Goal: Transaction & Acquisition: Purchase product/service

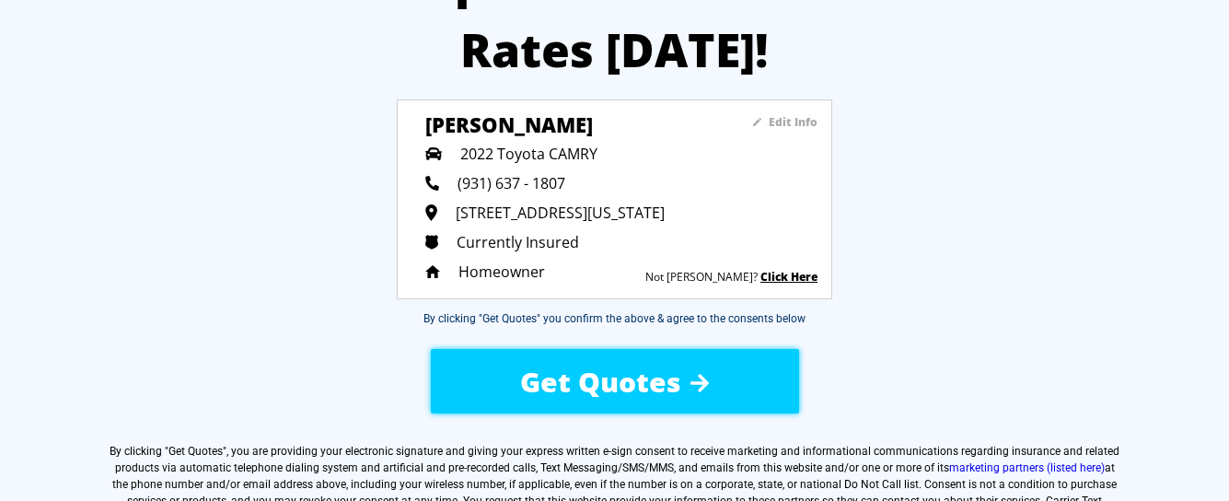
scroll to position [184, 0]
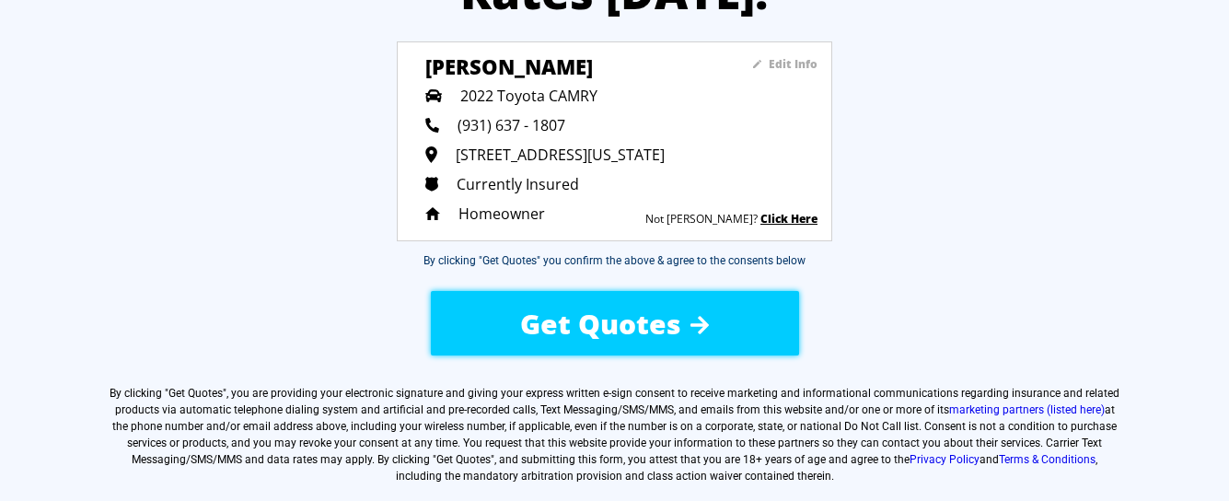
click at [617, 322] on span "Get Quotes" at bounding box center [600, 324] width 161 height 38
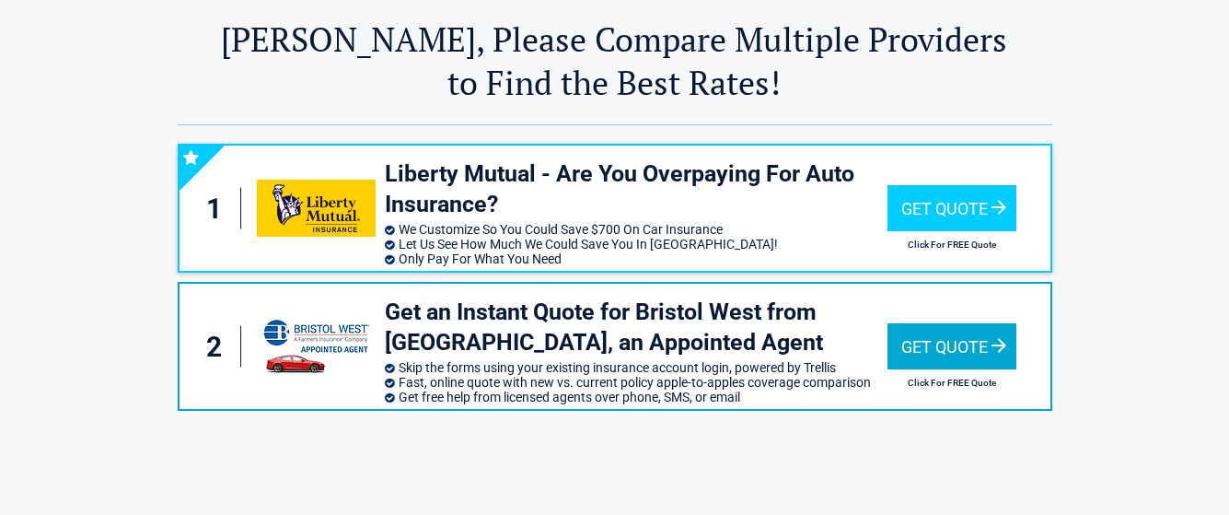
scroll to position [92, 0]
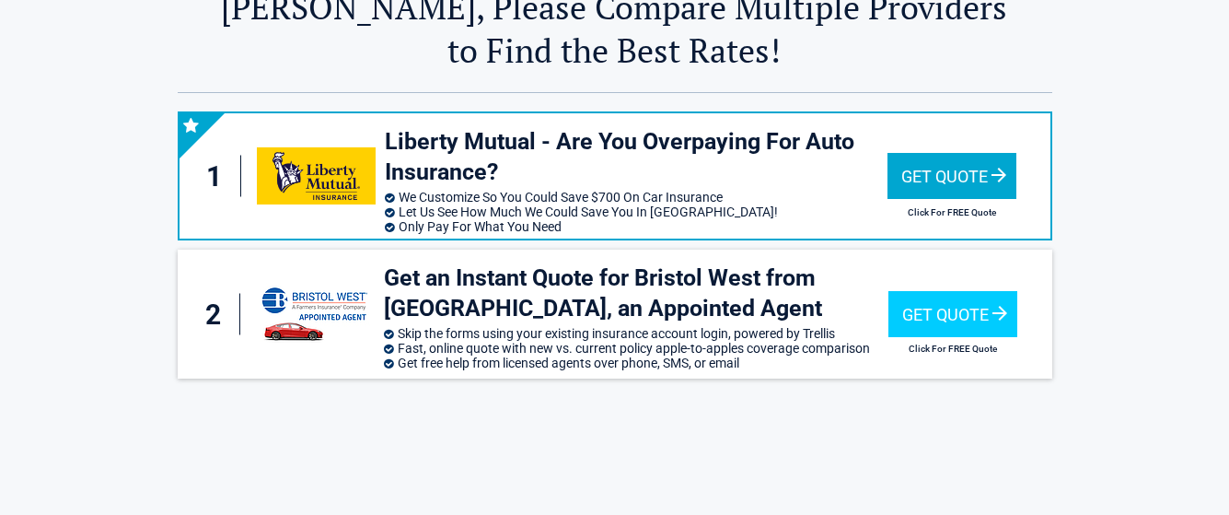
click at [959, 186] on div "Get Quote" at bounding box center [951, 176] width 129 height 46
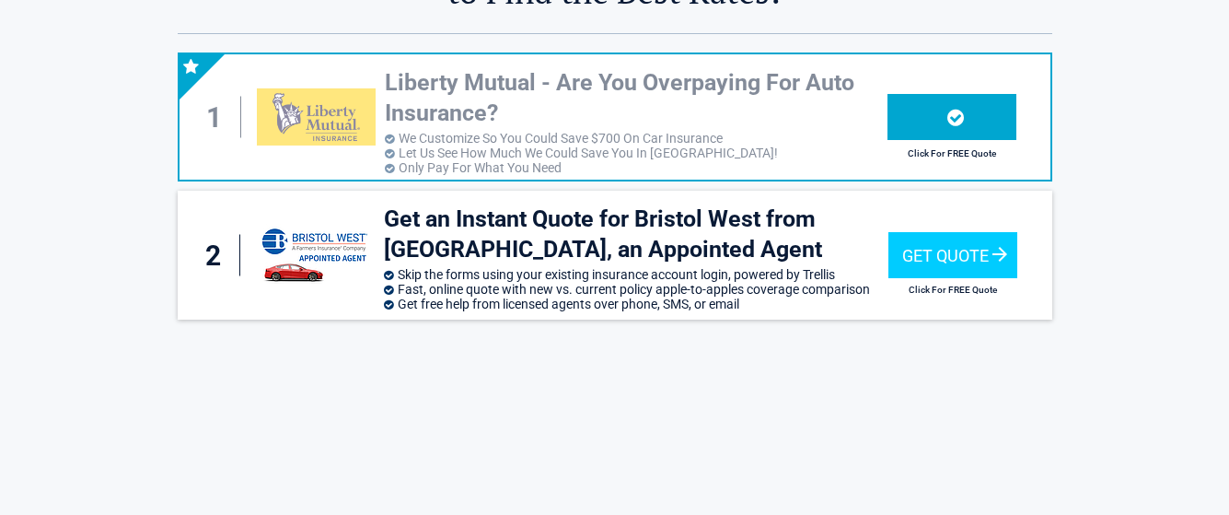
scroll to position [184, 0]
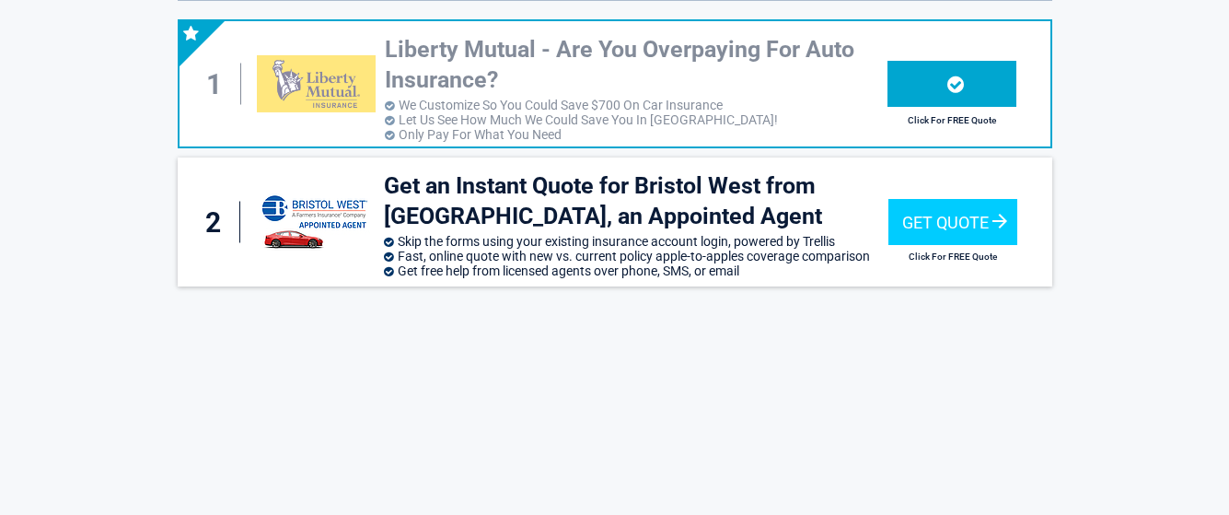
click at [933, 95] on div at bounding box center [951, 84] width 129 height 46
click at [961, 91] on icon at bounding box center [955, 84] width 17 height 19
click at [961, 122] on h2 "Click For FREE Quote" at bounding box center [951, 120] width 129 height 10
click at [211, 75] on div "1" at bounding box center [220, 84] width 44 height 41
click at [656, 73] on h3 "Liberty Mutual - Are You Overpaying For Auto Insurance?" at bounding box center [636, 65] width 503 height 60
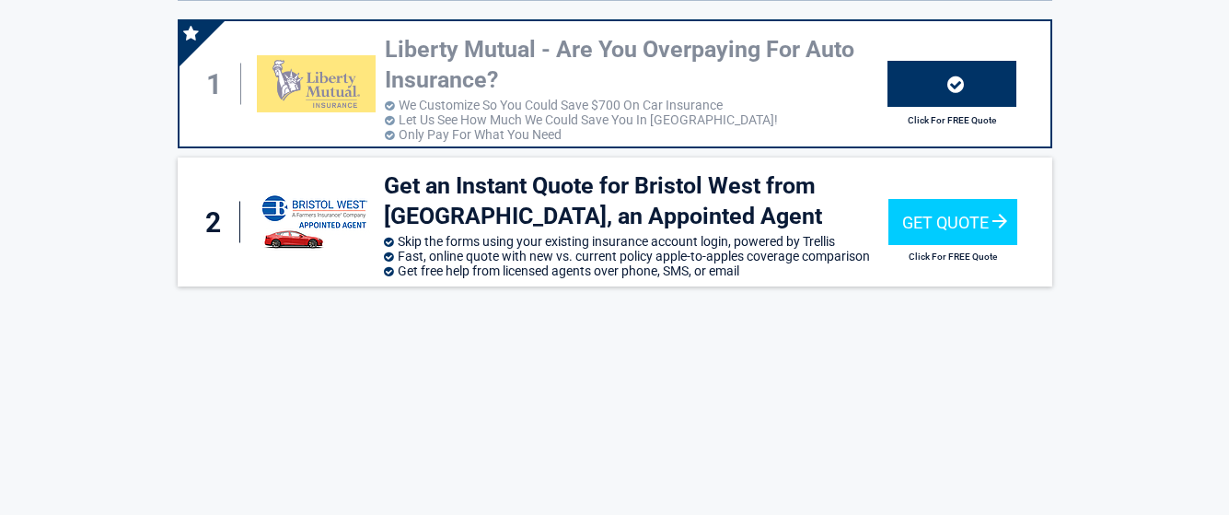
click at [899, 88] on div at bounding box center [951, 84] width 129 height 46
click at [306, 85] on img at bounding box center [316, 83] width 118 height 57
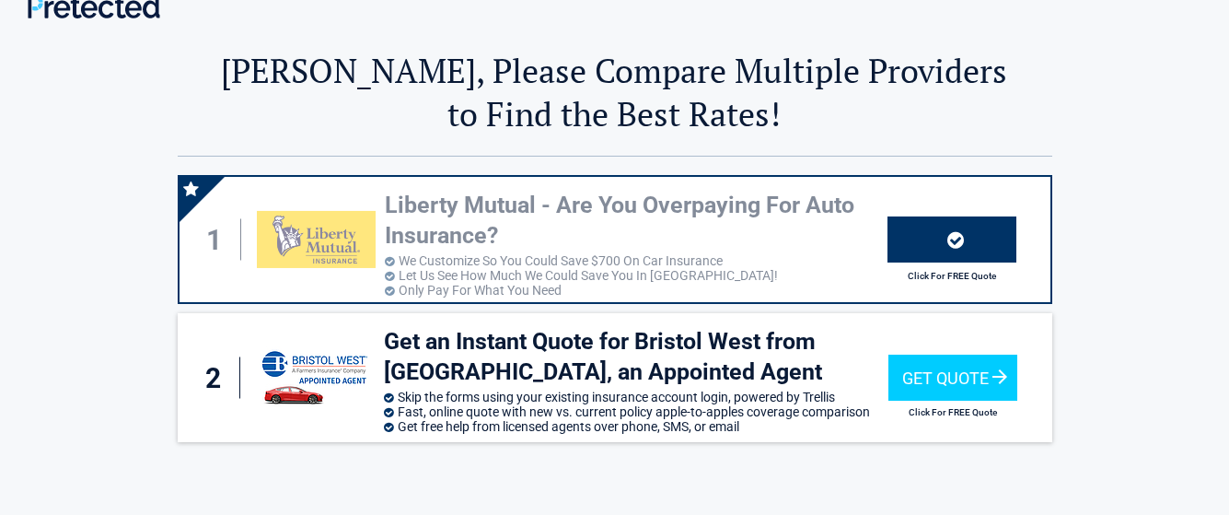
scroll to position [0, 0]
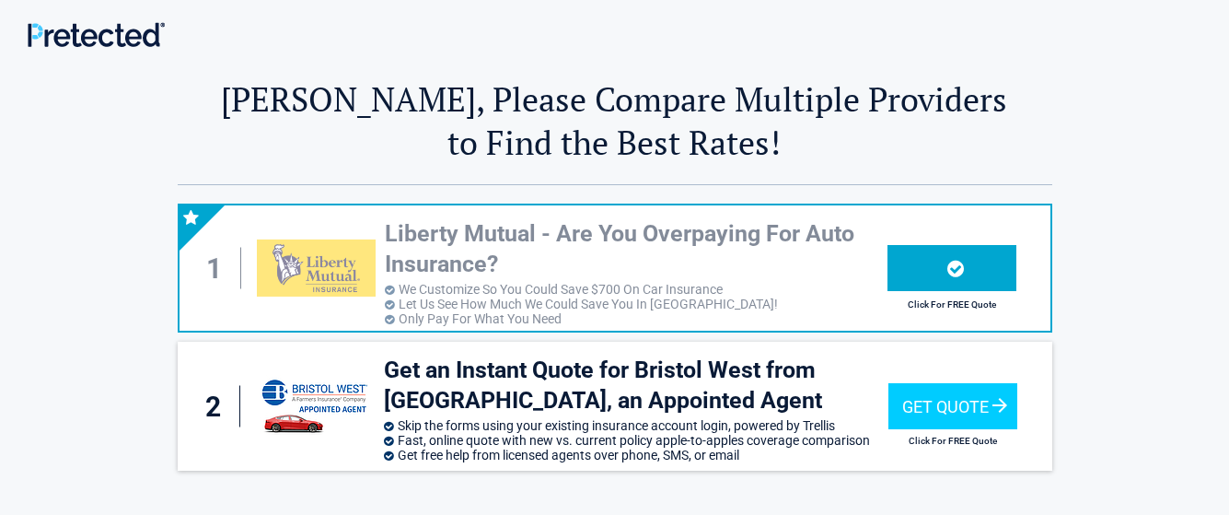
drag, startPoint x: 928, startPoint y: 276, endPoint x: 918, endPoint y: 276, distance: 10.1
click at [928, 276] on div at bounding box center [951, 268] width 129 height 46
click at [907, 280] on div at bounding box center [951, 268] width 129 height 46
click at [950, 299] on h2 "Click For FREE Quote" at bounding box center [951, 304] width 129 height 10
click at [291, 261] on img at bounding box center [316, 267] width 118 height 57
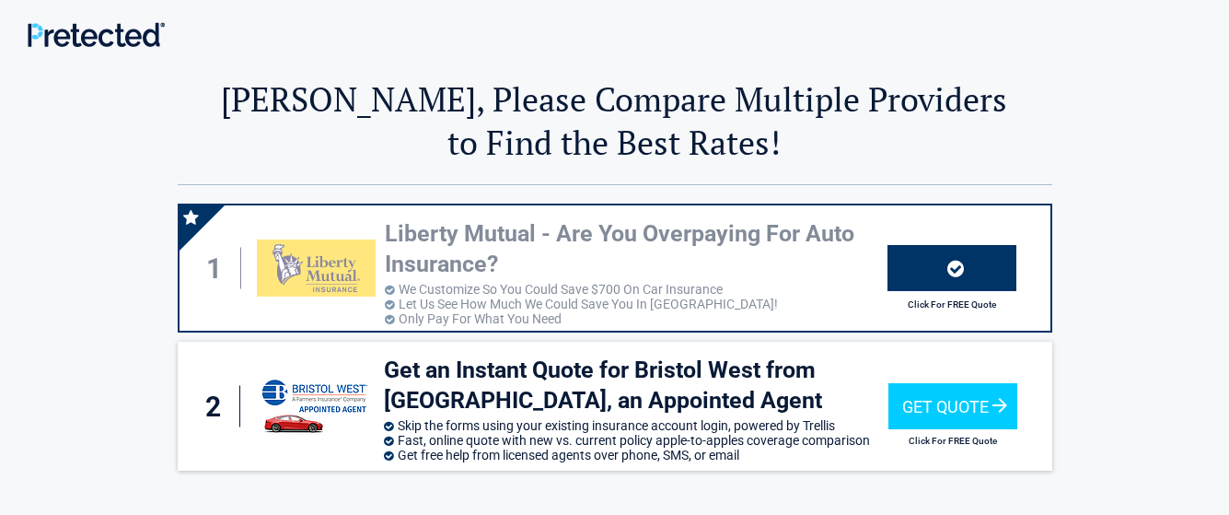
click at [133, 47] on h1 at bounding box center [124, 32] width 193 height 36
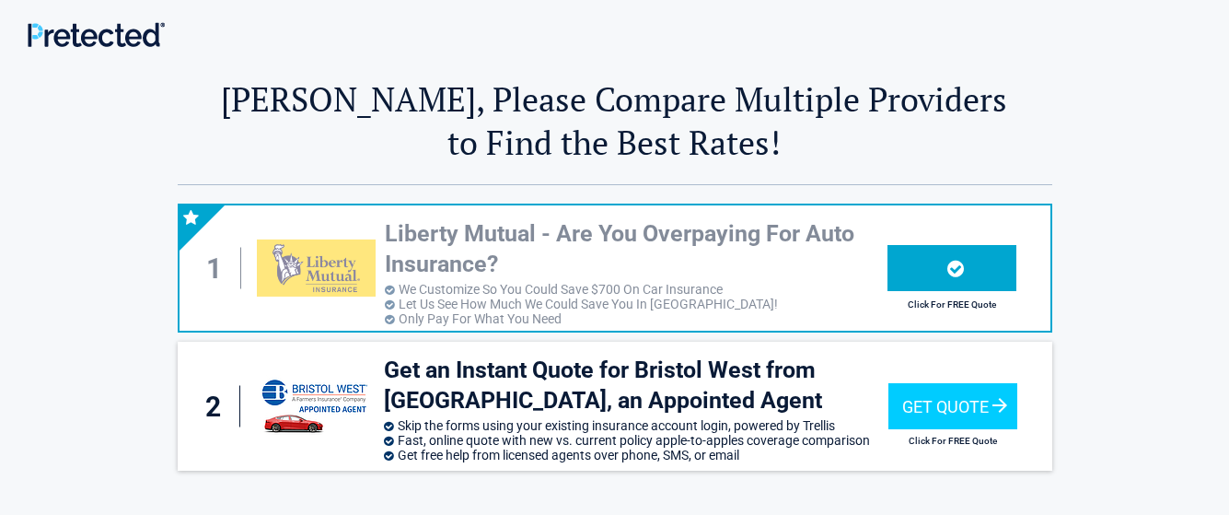
click at [908, 274] on div at bounding box center [951, 268] width 129 height 46
